Goal: Information Seeking & Learning: Learn about a topic

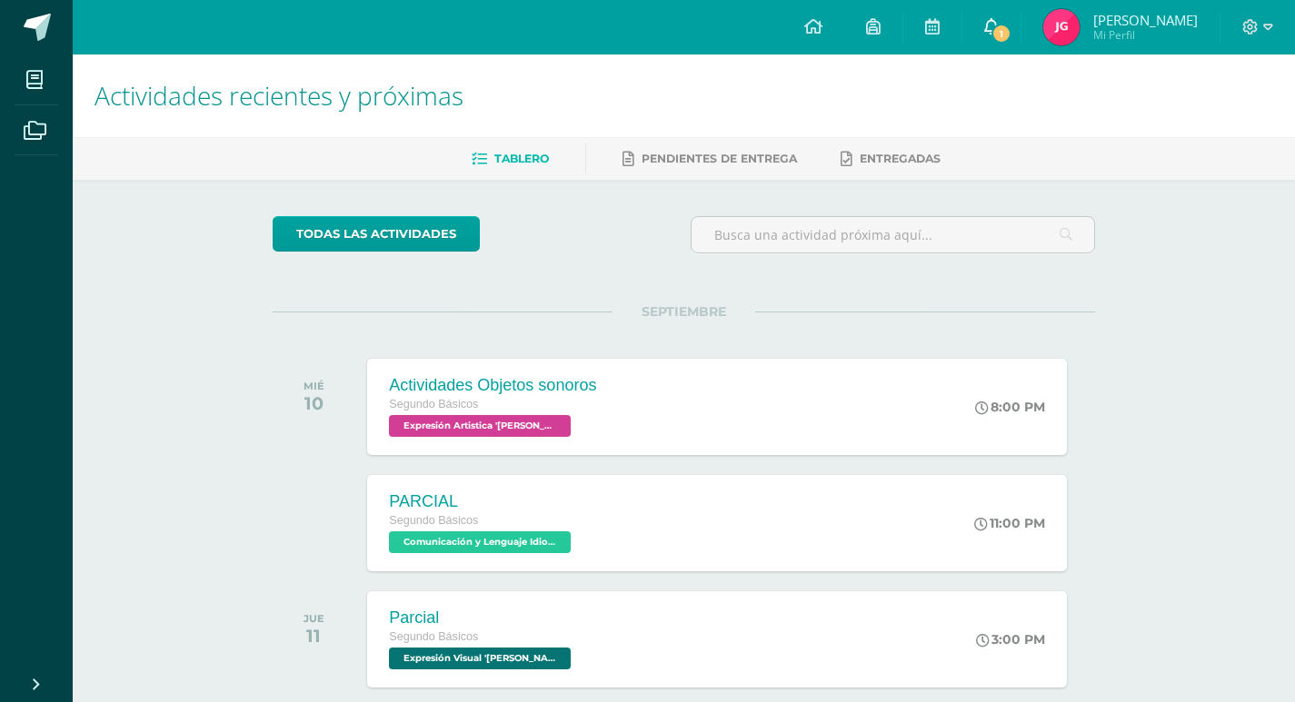
click at [1020, 22] on link "1" at bounding box center [991, 27] width 58 height 55
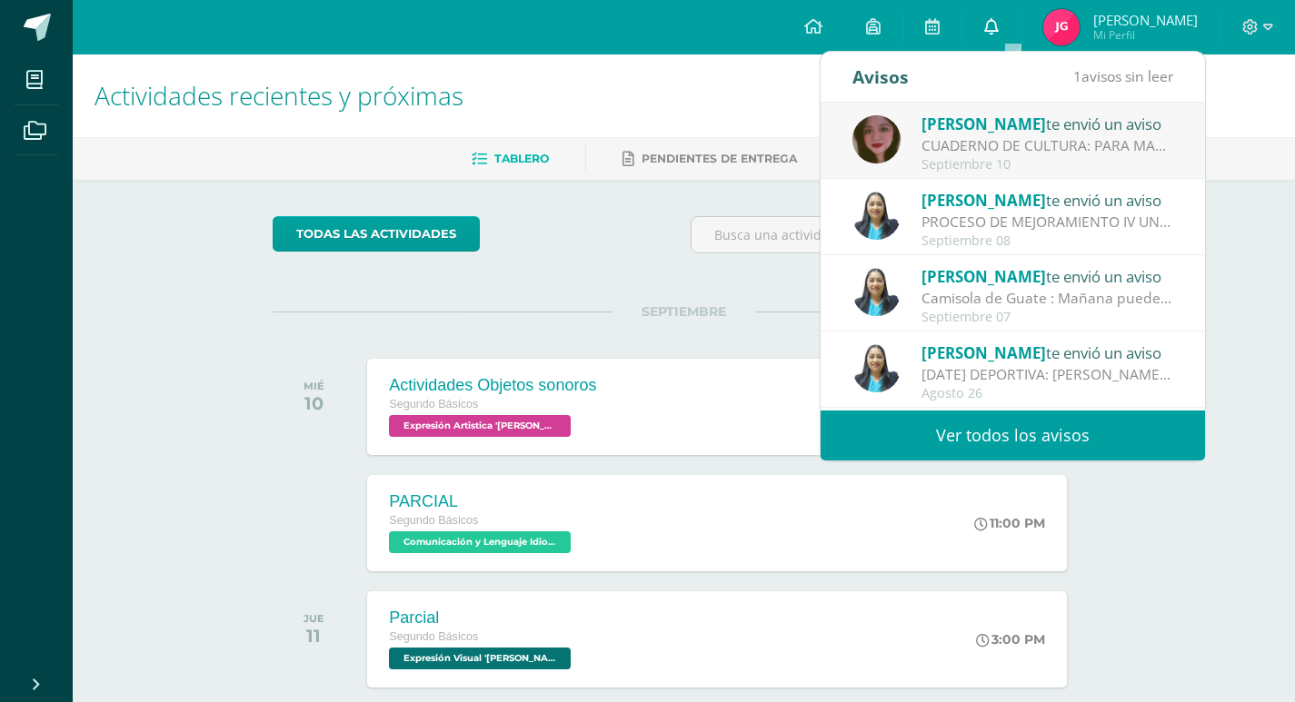
click at [1020, 22] on link "0" at bounding box center [991, 27] width 58 height 55
click at [117, 602] on div "Actividades recientes y próximas Tablero Pendientes de entrega Entregadas todas…" at bounding box center [684, 603] width 1222 height 1097
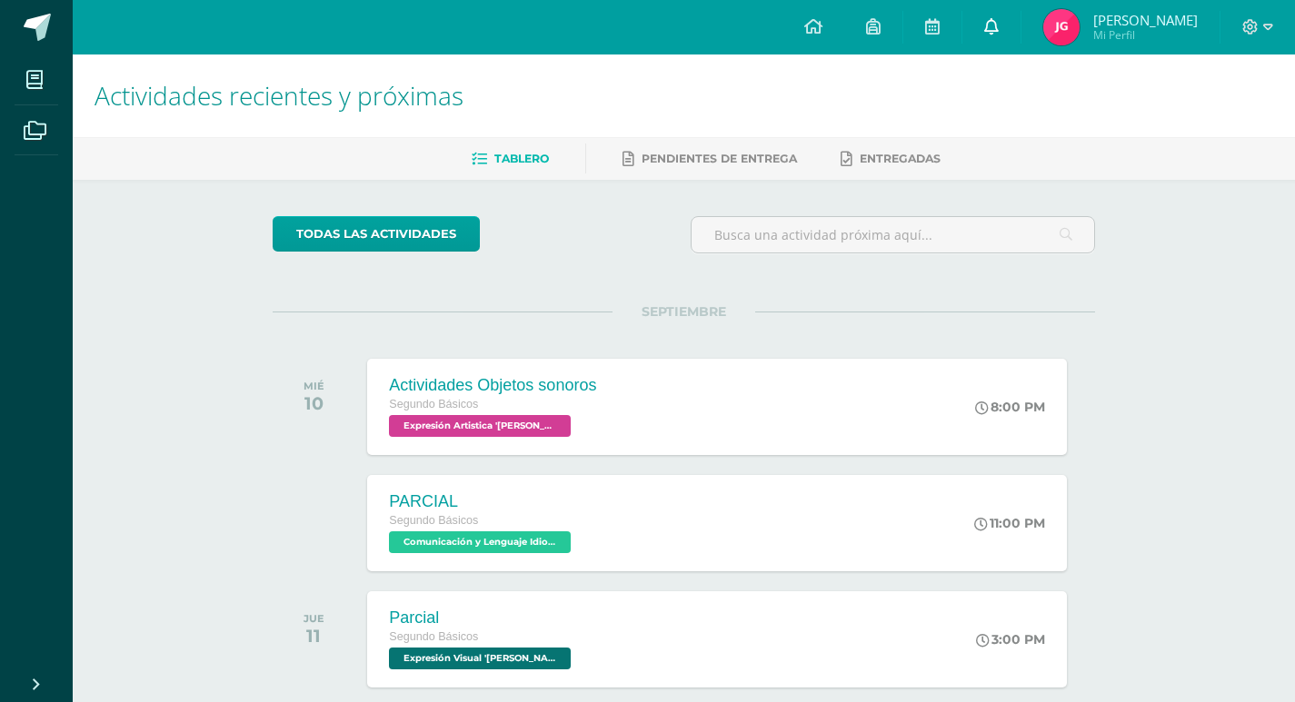
click at [999, 26] on icon at bounding box center [991, 26] width 15 height 16
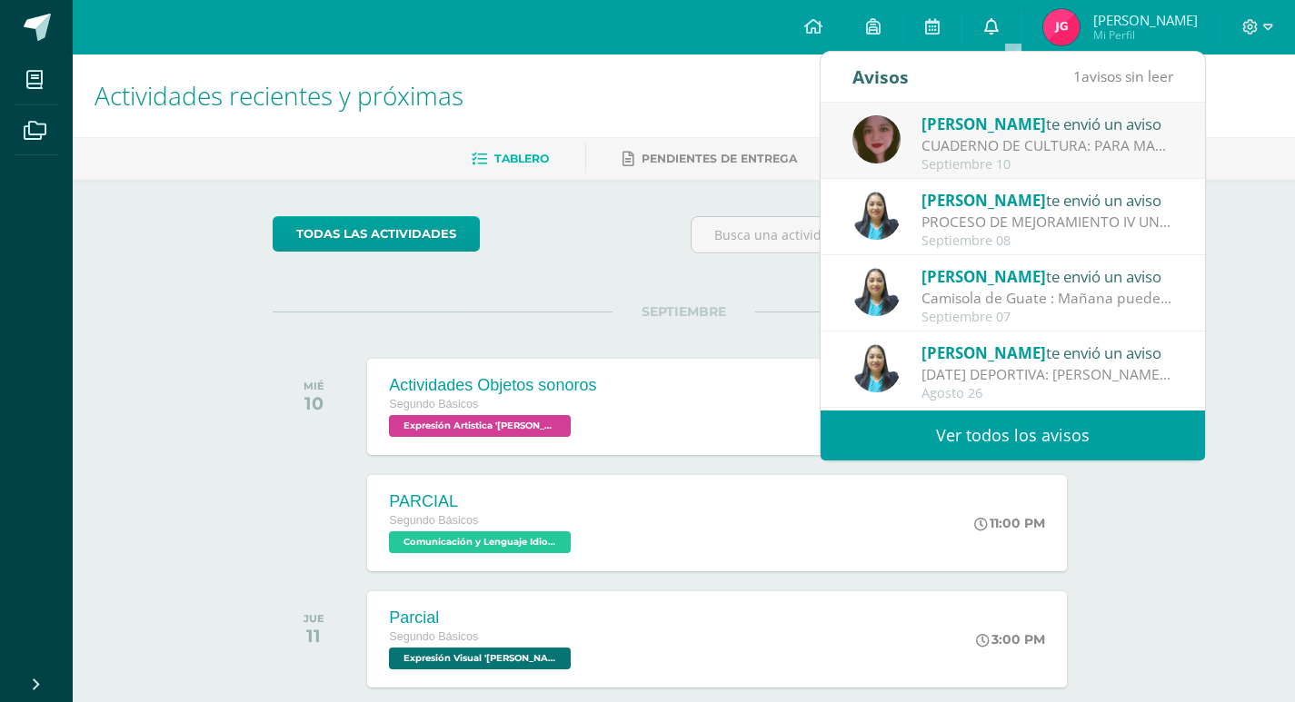
click at [999, 26] on icon at bounding box center [991, 26] width 15 height 16
click at [999, 131] on span "[PERSON_NAME]" at bounding box center [983, 124] width 124 height 21
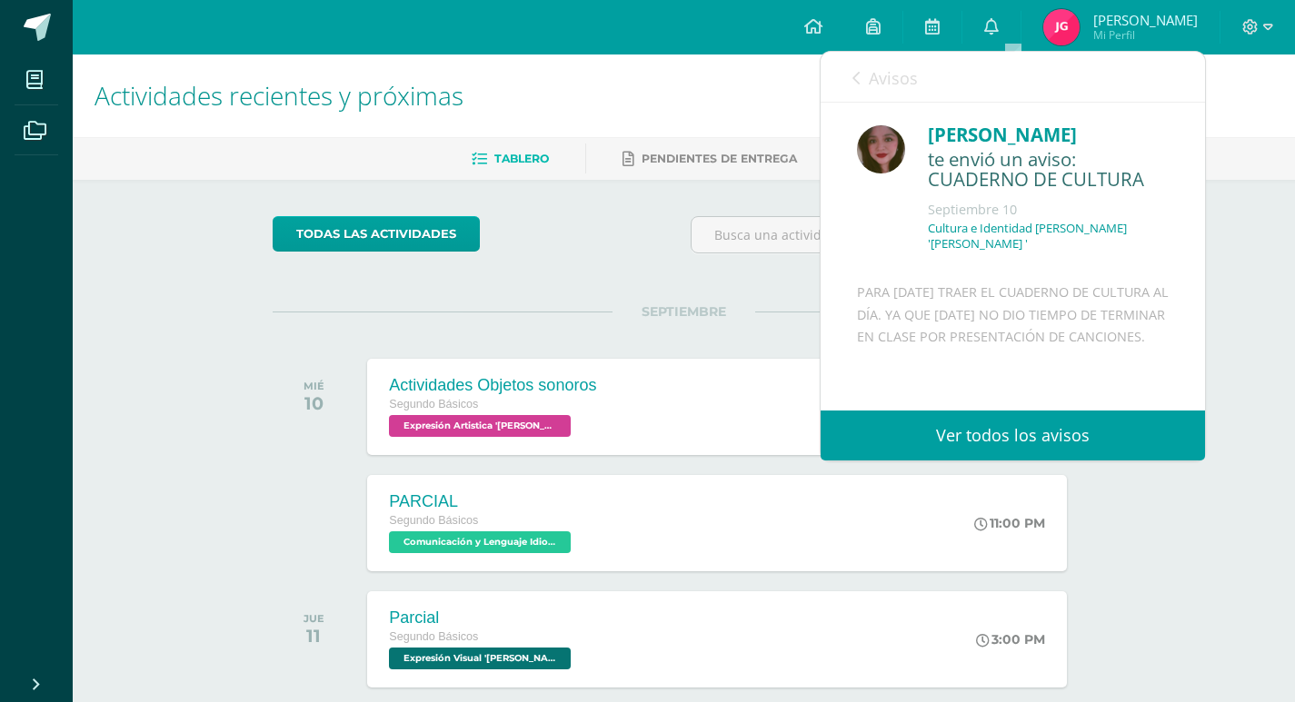
click at [861, 77] on link "Avisos" at bounding box center [884, 78] width 65 height 52
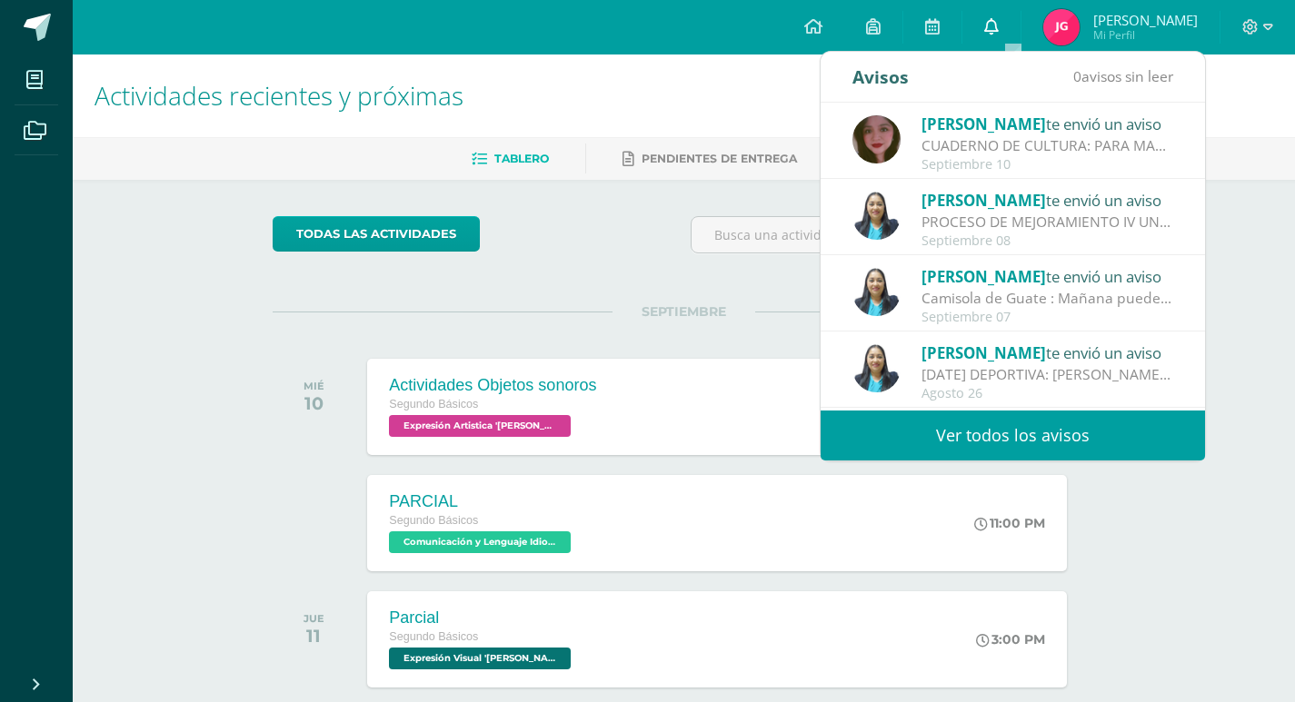
click at [1003, 35] on link "0" at bounding box center [991, 27] width 58 height 55
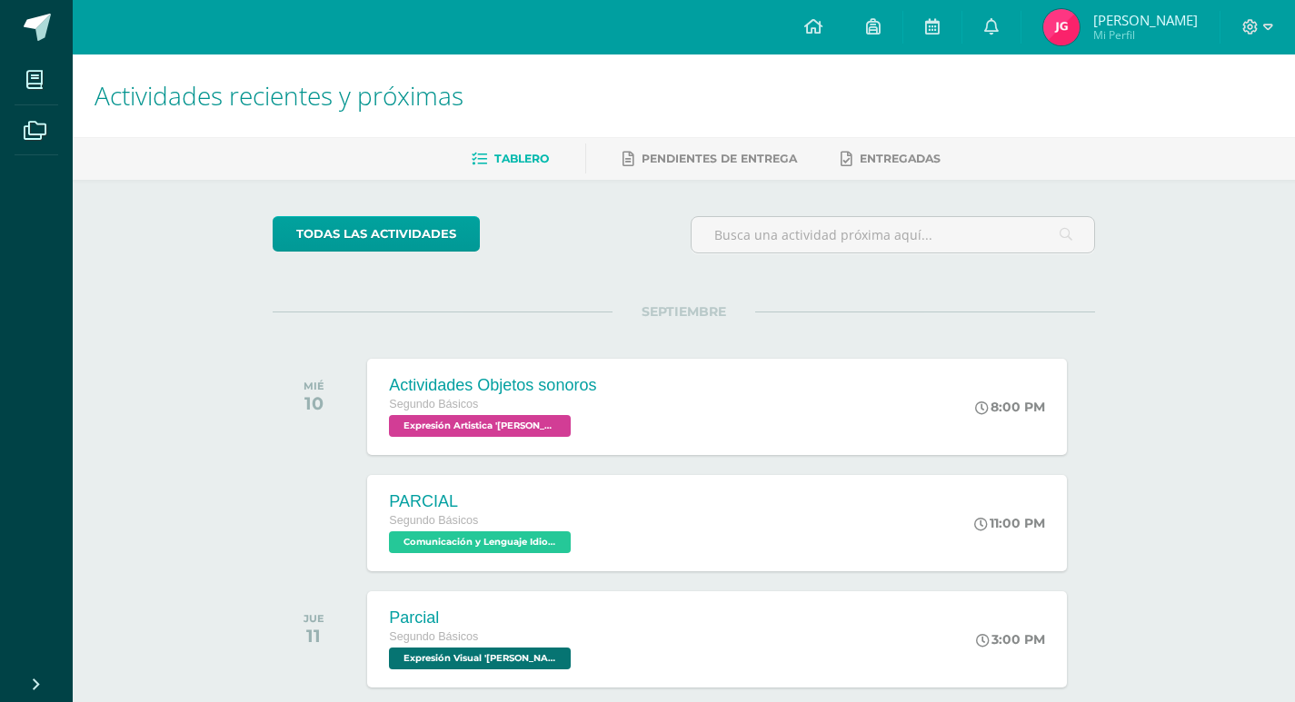
drag, startPoint x: 1299, startPoint y: 357, endPoint x: 1307, endPoint y: 303, distance: 55.1
click at [1295, 303] on html "Mis cursos Archivos Cerrar panel Computación Robótica Segundo Básicos "[PERSON_…" at bounding box center [647, 686] width 1295 height 1373
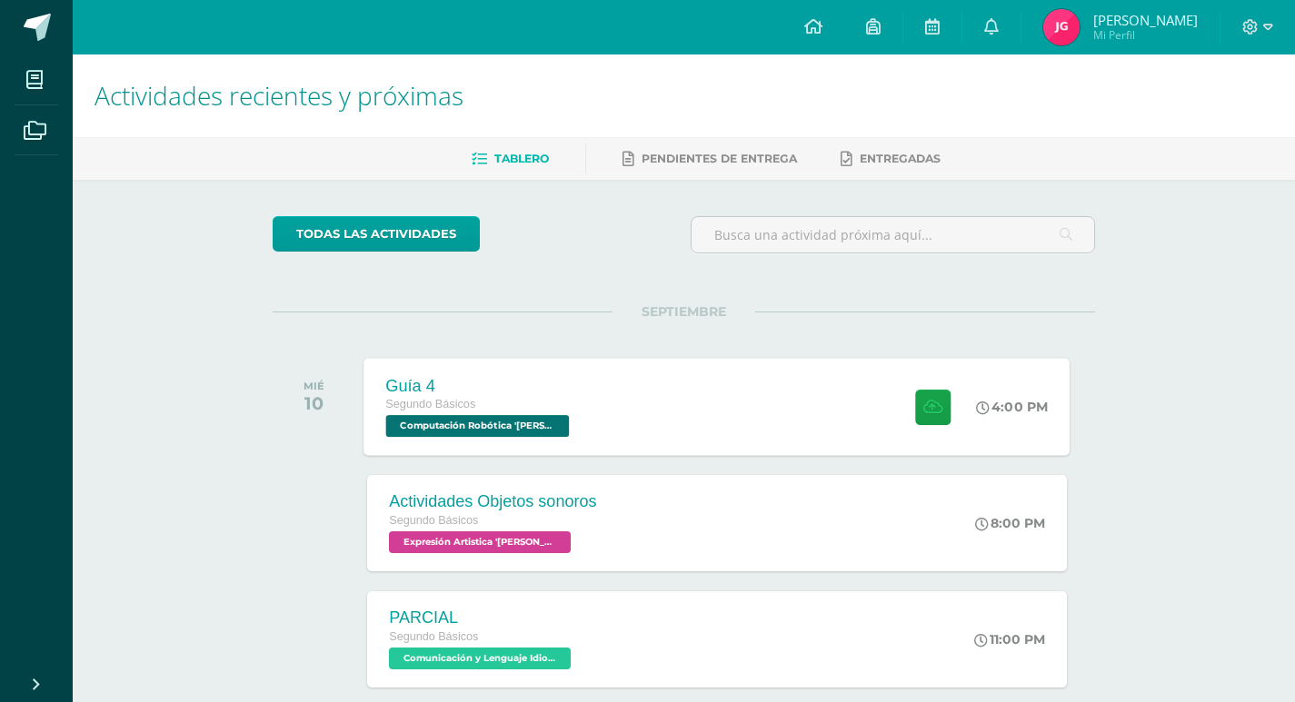
click at [515, 426] on span "Computación Robótica 'Miguel Angel'" at bounding box center [478, 426] width 184 height 22
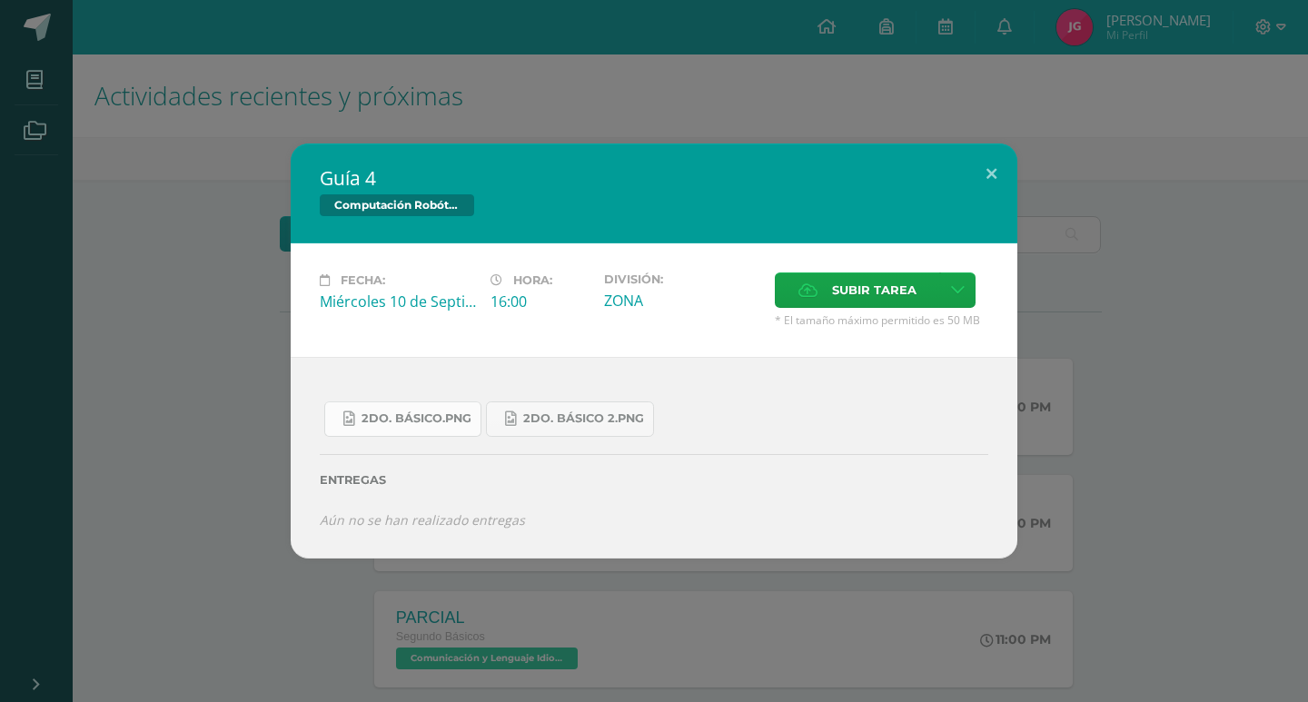
click at [383, 413] on span "2do. Básico.png" at bounding box center [417, 419] width 110 height 15
click at [579, 419] on span "2do. Básico 2.png" at bounding box center [583, 419] width 121 height 15
